Goal: Find specific page/section: Find specific page/section

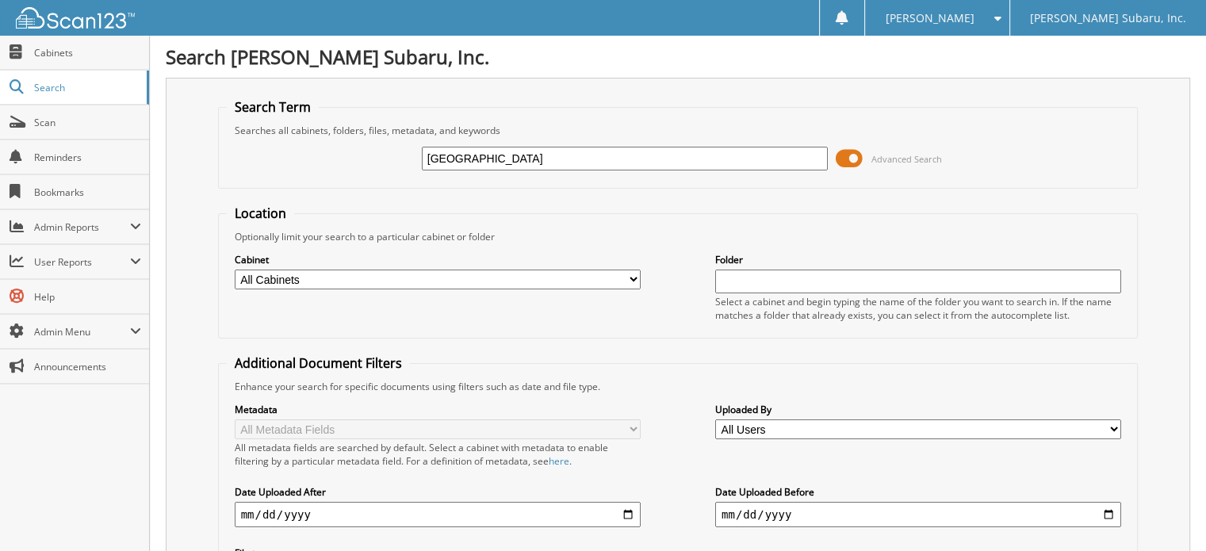
type input "hartford"
click at [844, 155] on span at bounding box center [849, 159] width 27 height 24
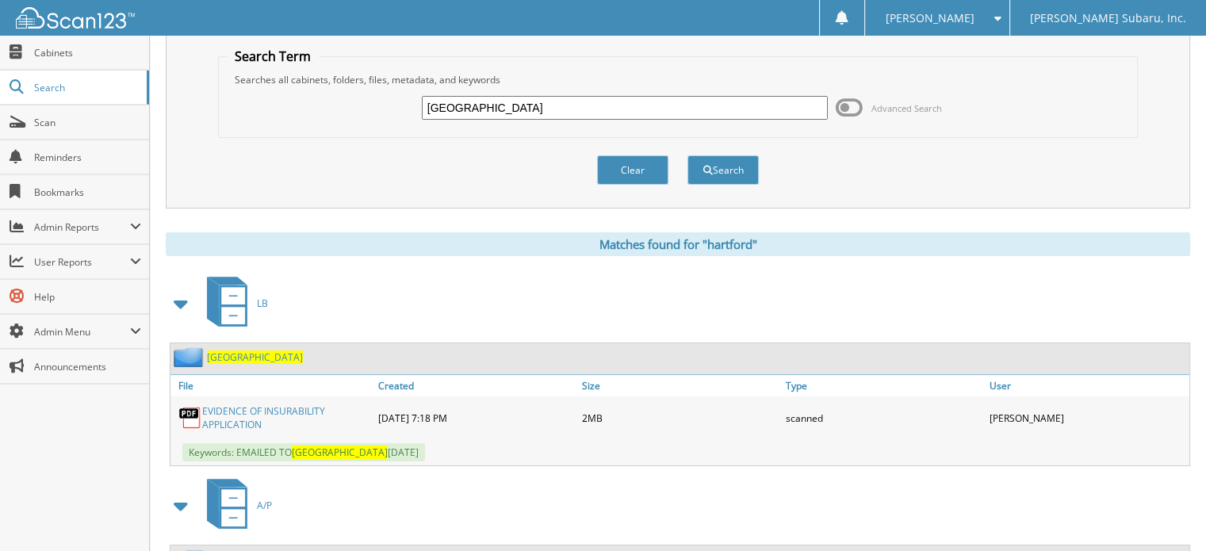
scroll to position [155, 0]
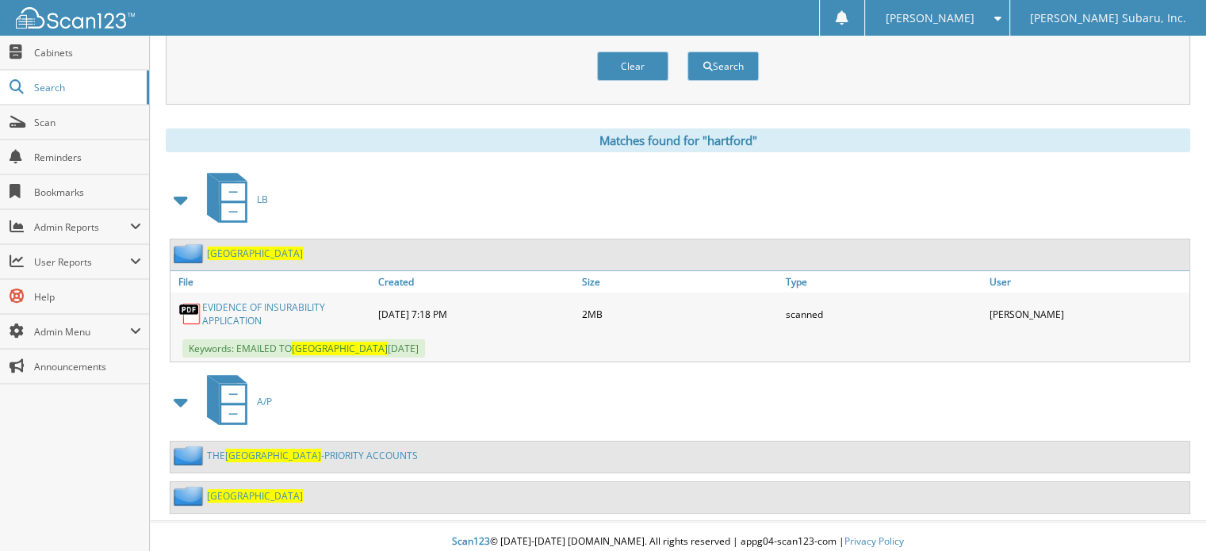
click at [219, 247] on span "HARTFORD" at bounding box center [255, 253] width 96 height 13
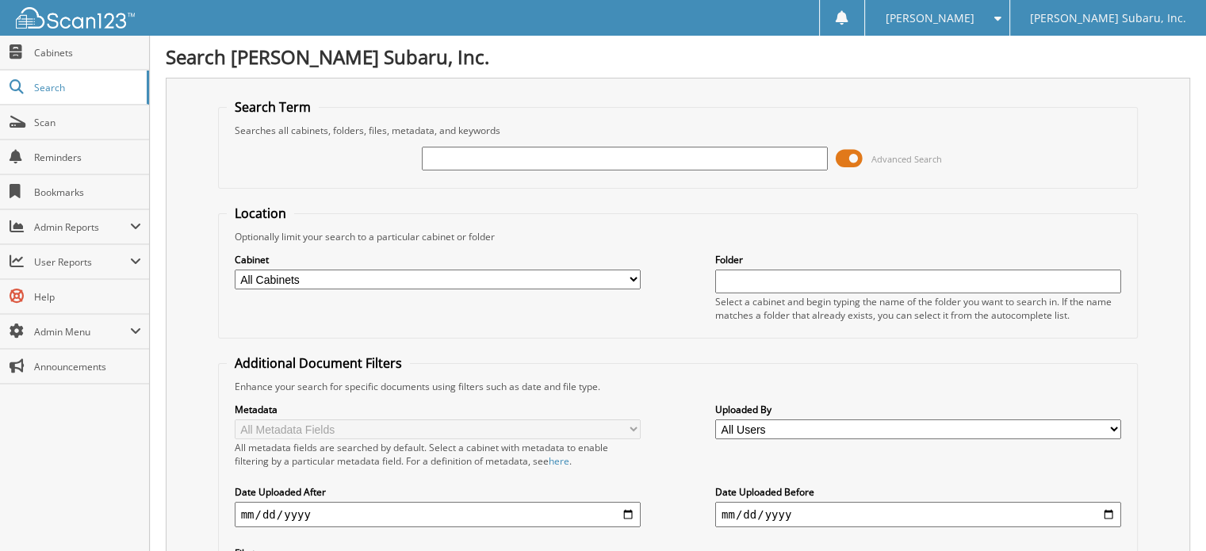
click at [437, 152] on input "text" at bounding box center [625, 159] width 406 height 24
type input "[PERSON_NAME] DISTRIBUTORS, INC"
click at [854, 161] on span at bounding box center [849, 159] width 27 height 24
